Goal: Navigation & Orientation: Locate item on page

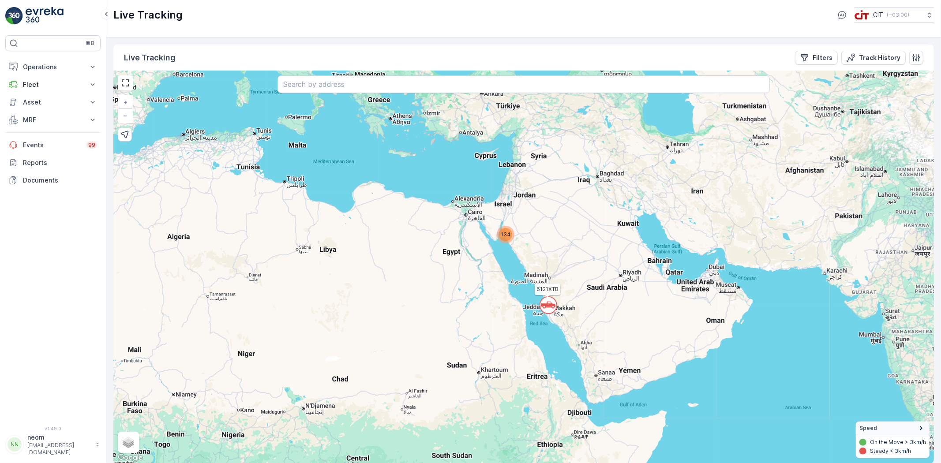
scroll to position [0, 0]
click at [505, 235] on span "134" at bounding box center [506, 234] width 10 height 7
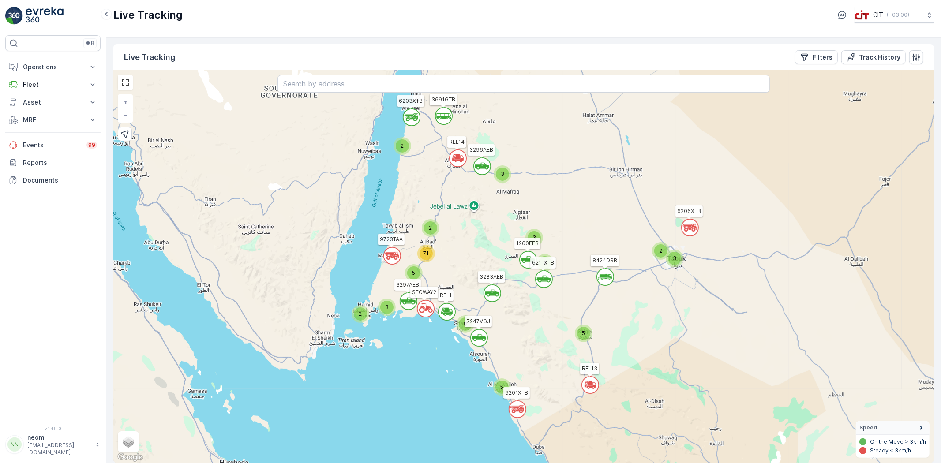
click at [499, 286] on div "5" at bounding box center [501, 387] width 13 height 13
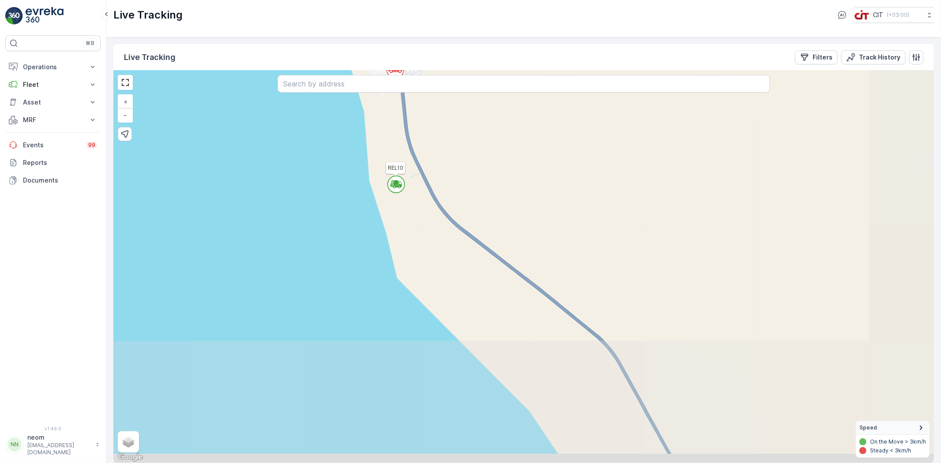
drag, startPoint x: 641, startPoint y: 365, endPoint x: 506, endPoint y: 180, distance: 229.5
click at [506, 180] on div "` ` ` ` ` ` ` ` ` ` ` ` ` 2 ` ` ` ` ` ` ` ` ` ` ` ` ` ` ` ` ` 2 ` ` ` ` ` ` ` `…" at bounding box center [523, 267] width 820 height 393
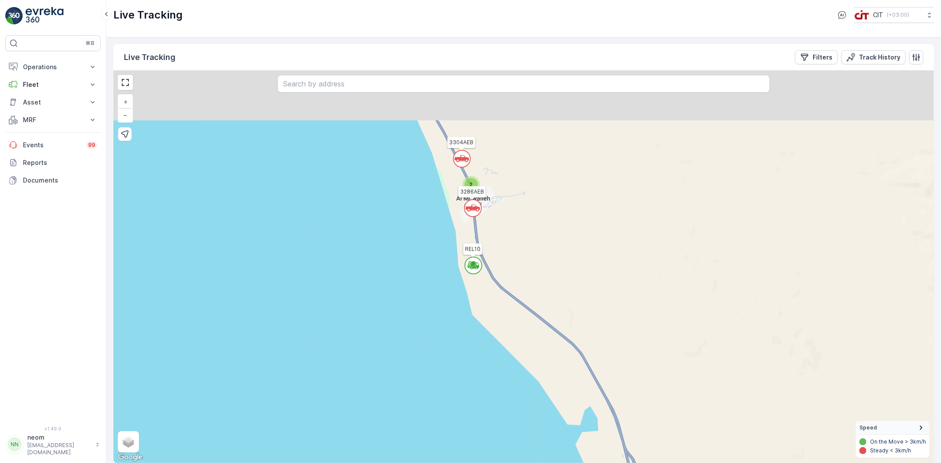
drag, startPoint x: 506, startPoint y: 180, endPoint x: 533, endPoint y: 297, distance: 120.0
click at [533, 286] on div "` ` ` ` ` ` ` ` ` ` ` ` ` ` ` ` ` ` ` ` ` ` ` ` ` ` ` ` ` ` ` ` ` ` ` 2 ` 2 2 `…" at bounding box center [523, 267] width 820 height 393
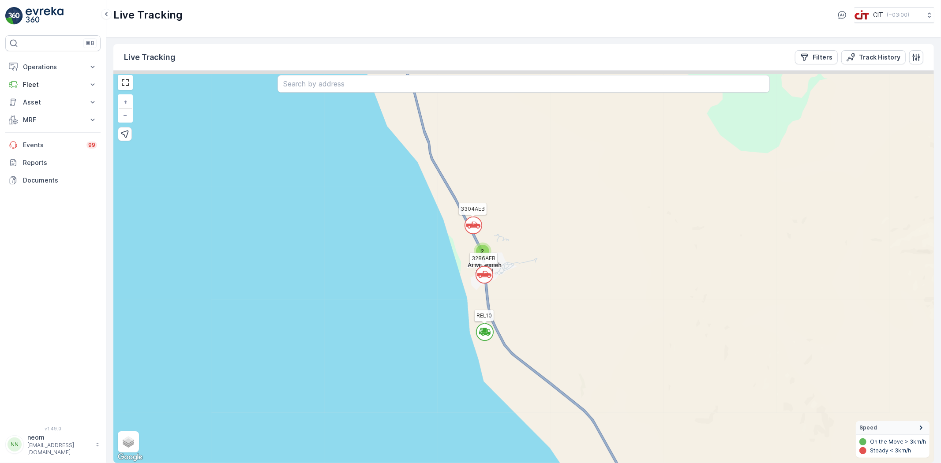
drag, startPoint x: 525, startPoint y: 244, endPoint x: 532, endPoint y: 315, distance: 70.9
click at [532, 286] on div "` ` ` ` ` ` ` ` ` ` ` ` ` ` ` ` ` ` ` ` ` ` ` ` ` ` ` ` ` ` ` ` ` ` ` 2 ` 2 2 `…" at bounding box center [523, 267] width 820 height 393
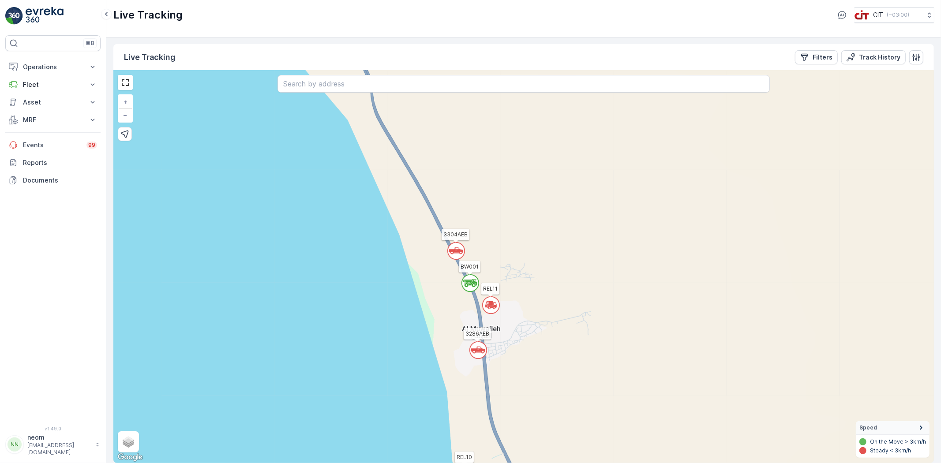
drag, startPoint x: 515, startPoint y: 209, endPoint x: 519, endPoint y: 234, distance: 25.5
click at [519, 234] on div "` ` ` ` ` ` ` ` ` ` ` ` ` ` ` ` ` ` ` ` ` ` 2 ` ` 2 ` ` ` ` ` ` 2 ` ` ` 2 ` ` 3…" at bounding box center [523, 267] width 820 height 393
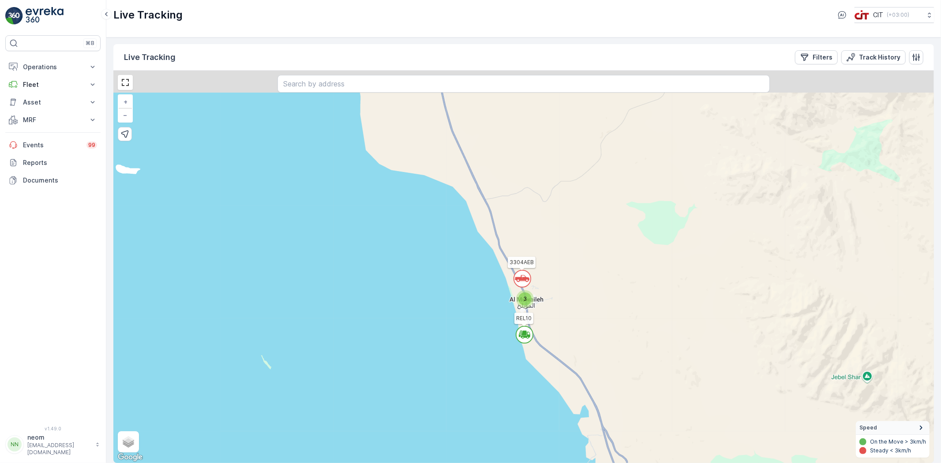
drag, startPoint x: 536, startPoint y: 223, endPoint x: 554, endPoint y: 277, distance: 56.6
click at [554, 277] on div "` ` ` ` ` ` ` ` ` ` ` ` ` ` ` ` ` ` ` ` ` ` ` ` ` ` ` ` ` ` ` ` ` ` ` 2 3 2 2 2…" at bounding box center [523, 267] width 820 height 393
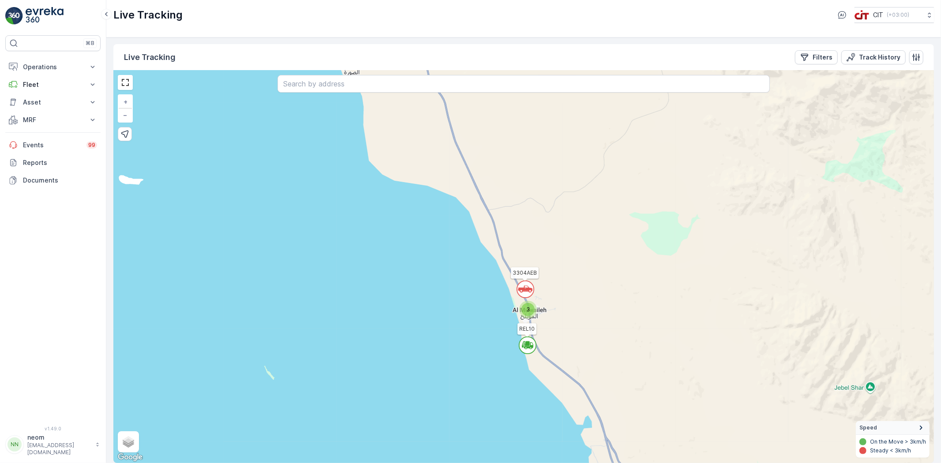
click at [526, 286] on span "3" at bounding box center [528, 309] width 4 height 7
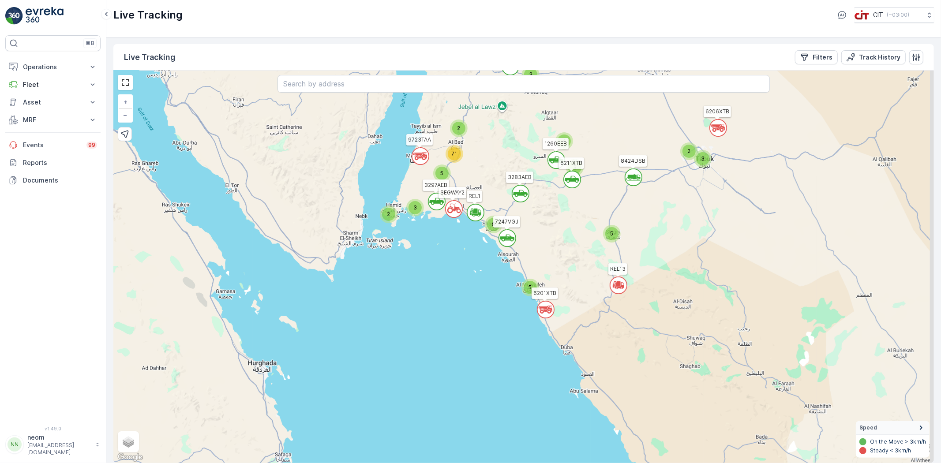
drag, startPoint x: 647, startPoint y: 253, endPoint x: 574, endPoint y: 273, distance: 75.8
click at [574, 273] on div "` ` ` ` ` ` ` ` ` ` ` ` ` 5 8 5 2 3 3 2 3 2 4 3 2 5 71 REL13 REL14 3691GTB 6121…" at bounding box center [523, 267] width 820 height 393
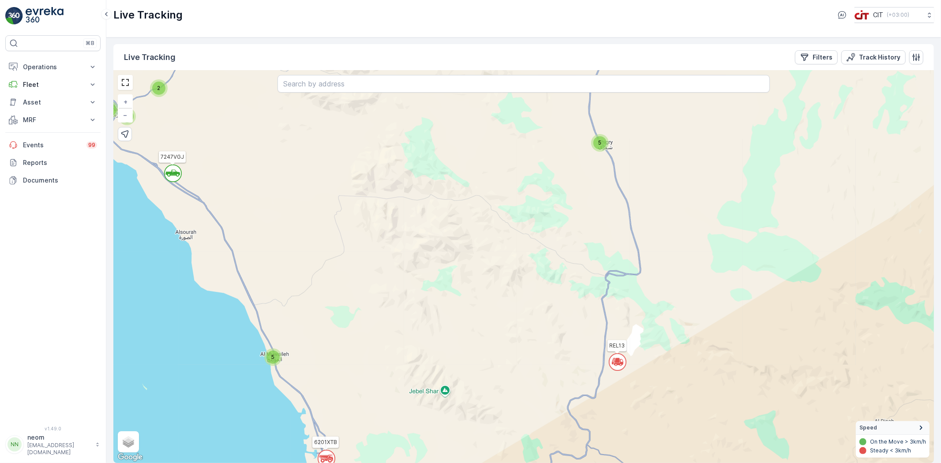
click at [595, 139] on div "5" at bounding box center [599, 142] width 13 height 13
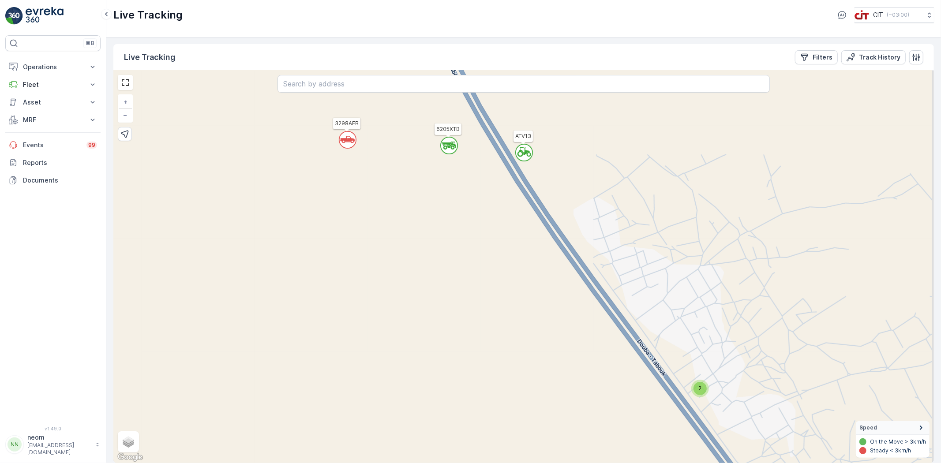
click at [445, 145] on circle at bounding box center [449, 145] width 17 height 17
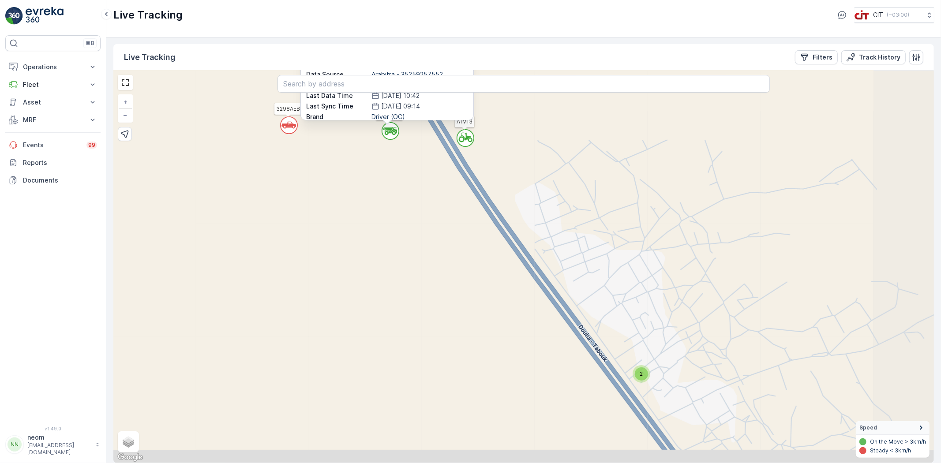
drag, startPoint x: 643, startPoint y: 315, endPoint x: 584, endPoint y: 201, distance: 129.0
click at [584, 201] on div "` ` ` ` ` ` ` ` ` ` ` ` ` ` ` ` ` ` ` ` ` ` ` ` ` 2 ` ` ` ` ` ` ` ` ` ` ` ` ` `…" at bounding box center [523, 267] width 820 height 393
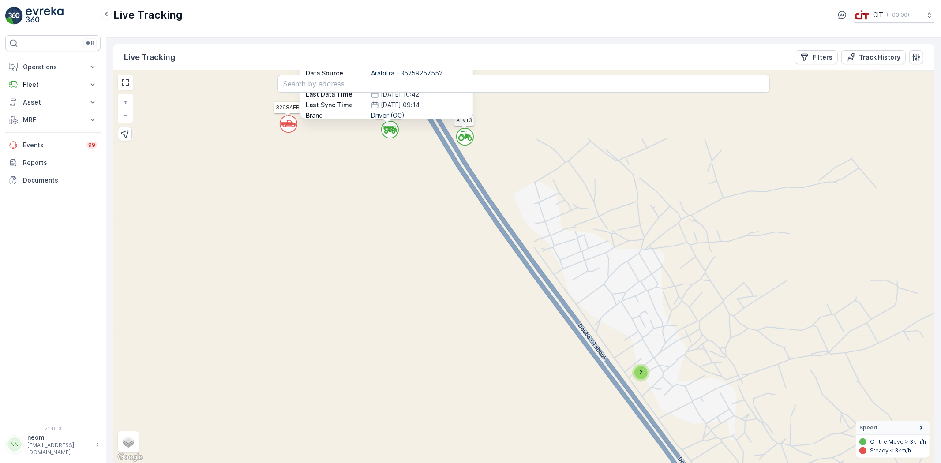
click at [627, 286] on span "2" at bounding box center [640, 372] width 3 height 7
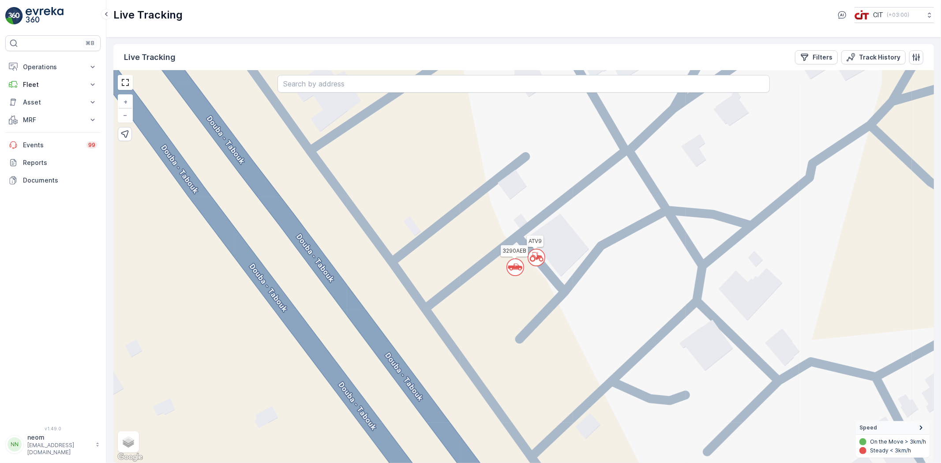
click at [515, 264] on icon at bounding box center [515, 267] width 15 height 7
